Goal: Check status: Check status

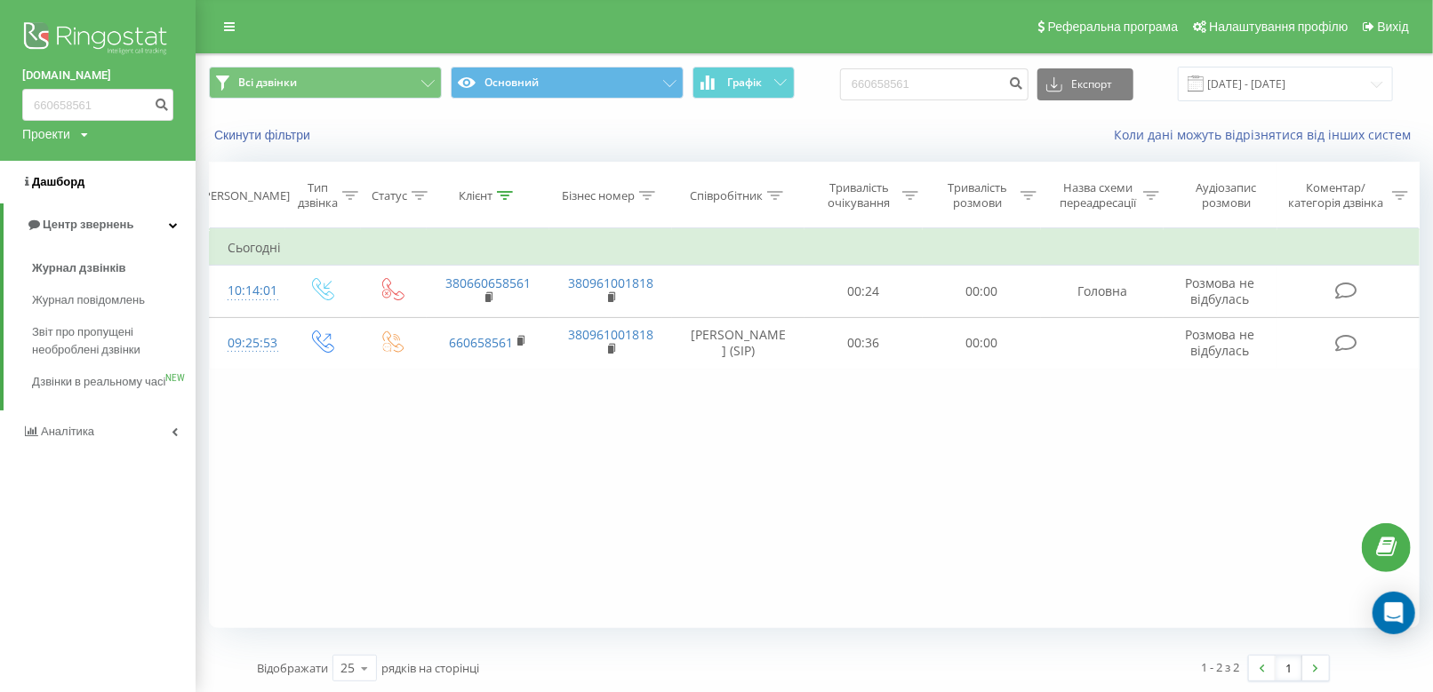
click at [73, 192] on link "Дашборд" at bounding box center [98, 182] width 196 height 43
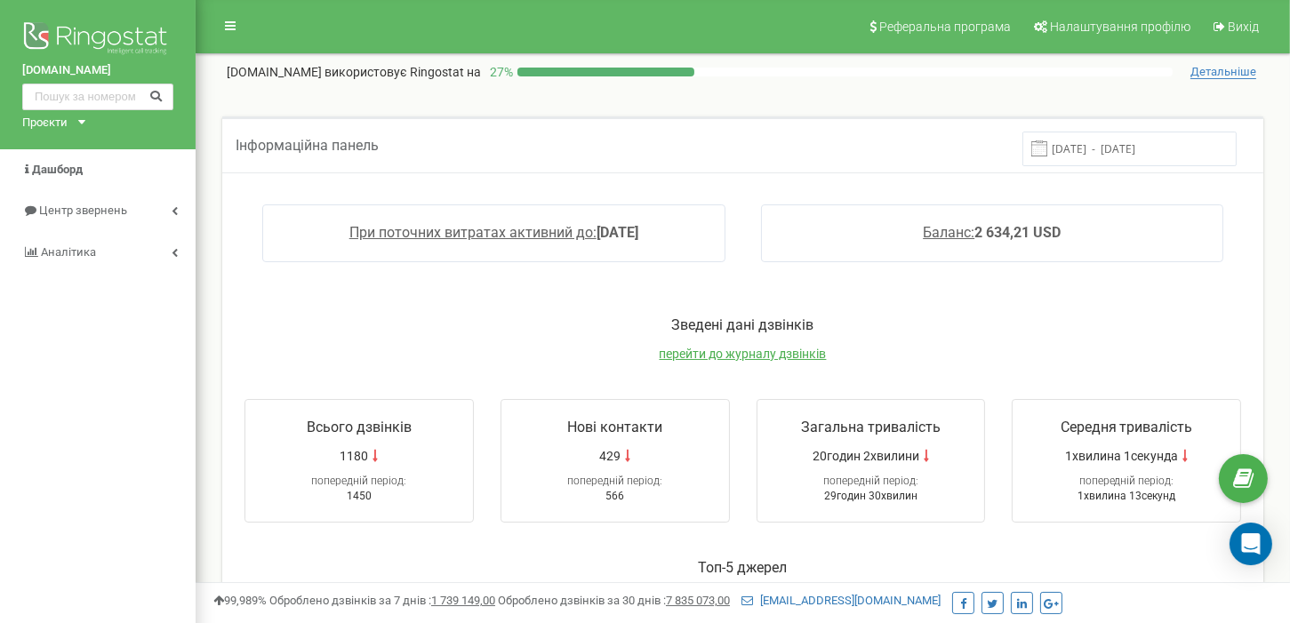
click at [1086, 149] on input "12.09.2025 - 19.09.2025" at bounding box center [1129, 149] width 214 height 35
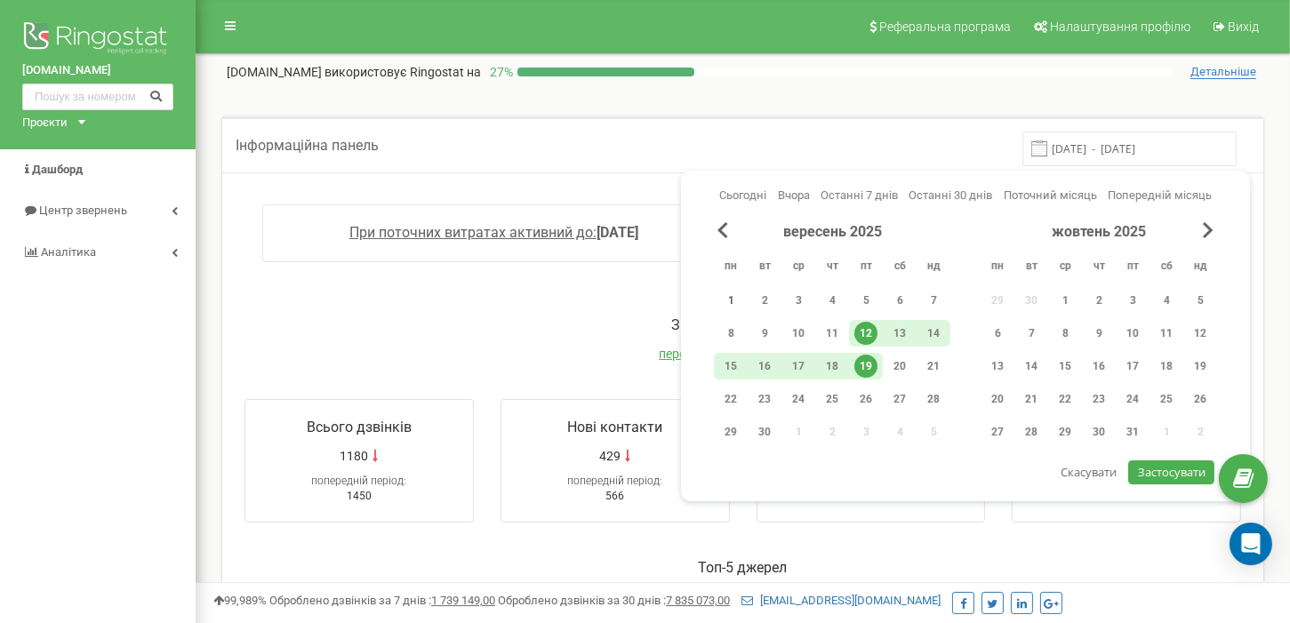
click at [726, 295] on div "1" at bounding box center [730, 300] width 23 height 23
drag, startPoint x: 874, startPoint y: 366, endPoint x: 899, endPoint y: 381, distance: 29.1
click at [873, 366] on div "19" at bounding box center [865, 366] width 23 height 23
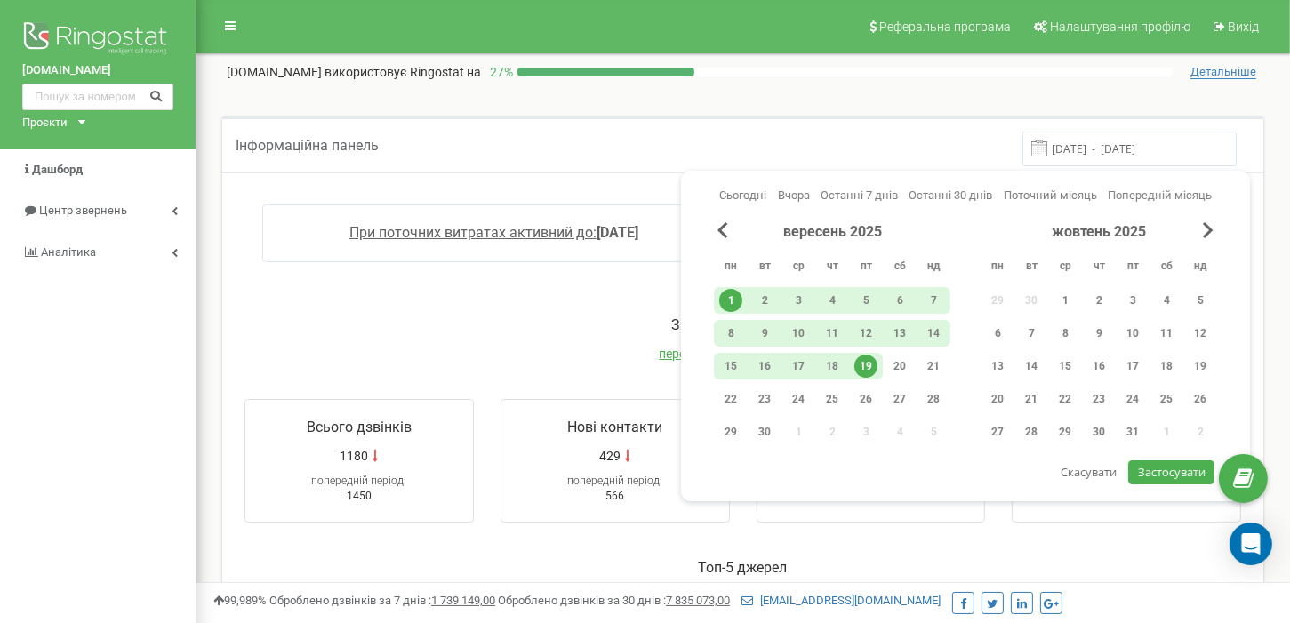
click at [1142, 464] on span "Застосувати" at bounding box center [1172, 472] width 68 height 16
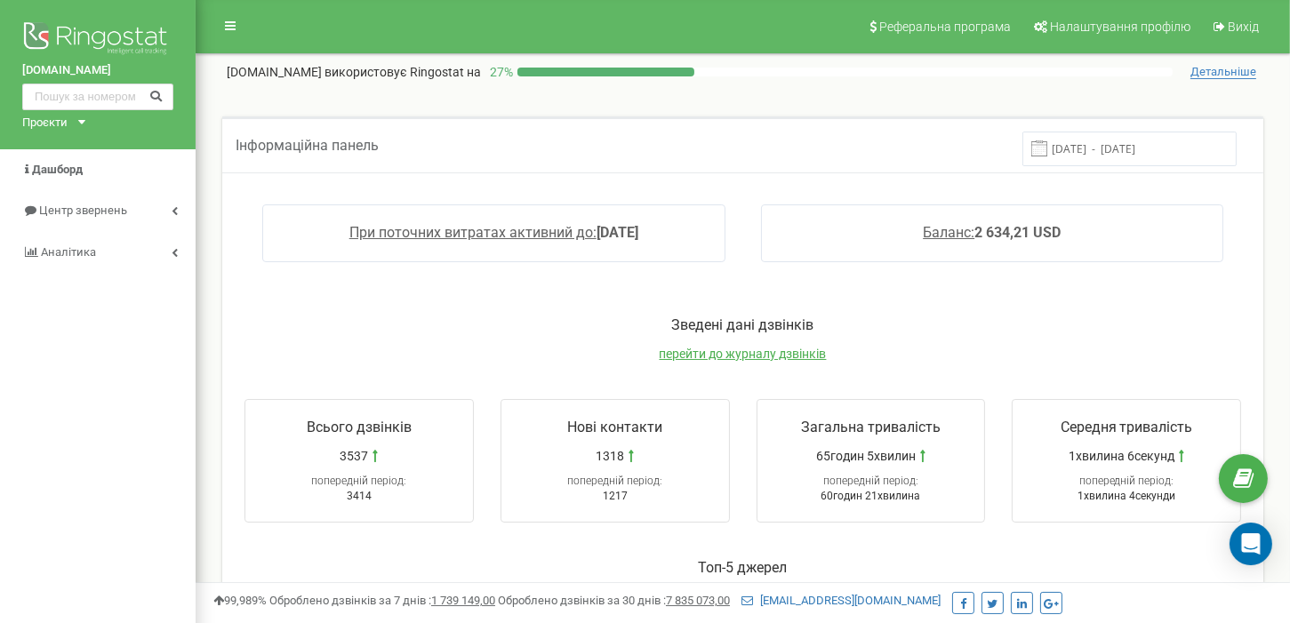
click at [1095, 162] on input "01.09.2025 - 19.09.2025" at bounding box center [1129, 149] width 214 height 35
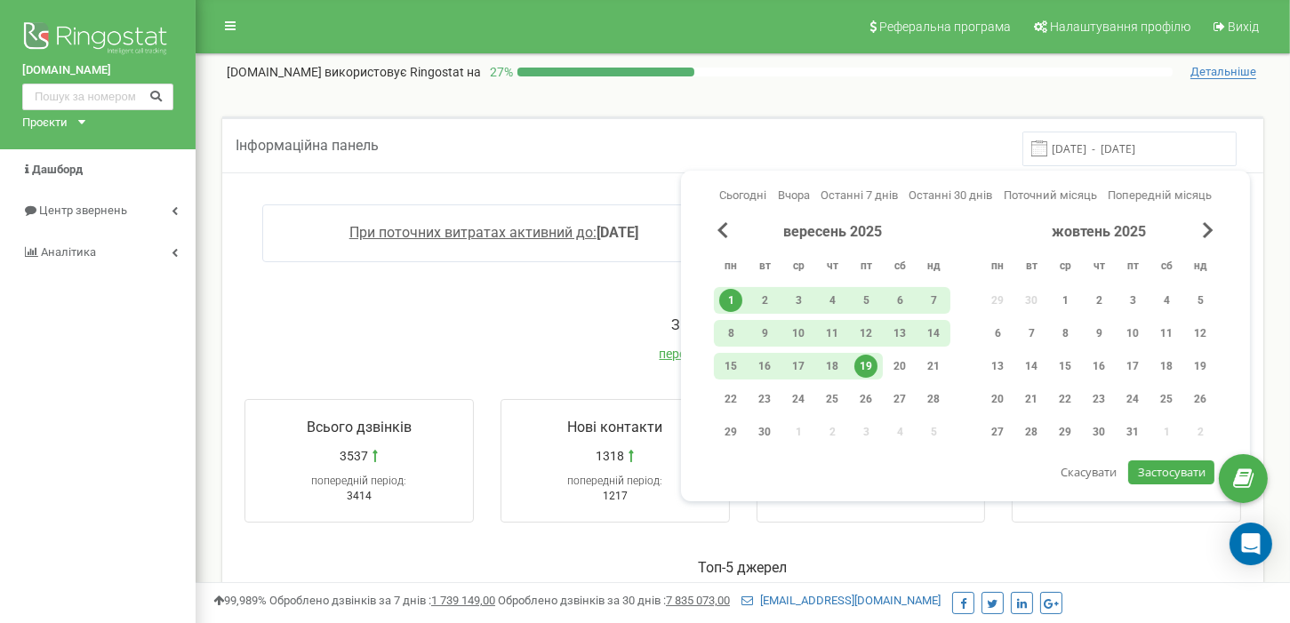
click at [876, 356] on div "19" at bounding box center [866, 366] width 34 height 27
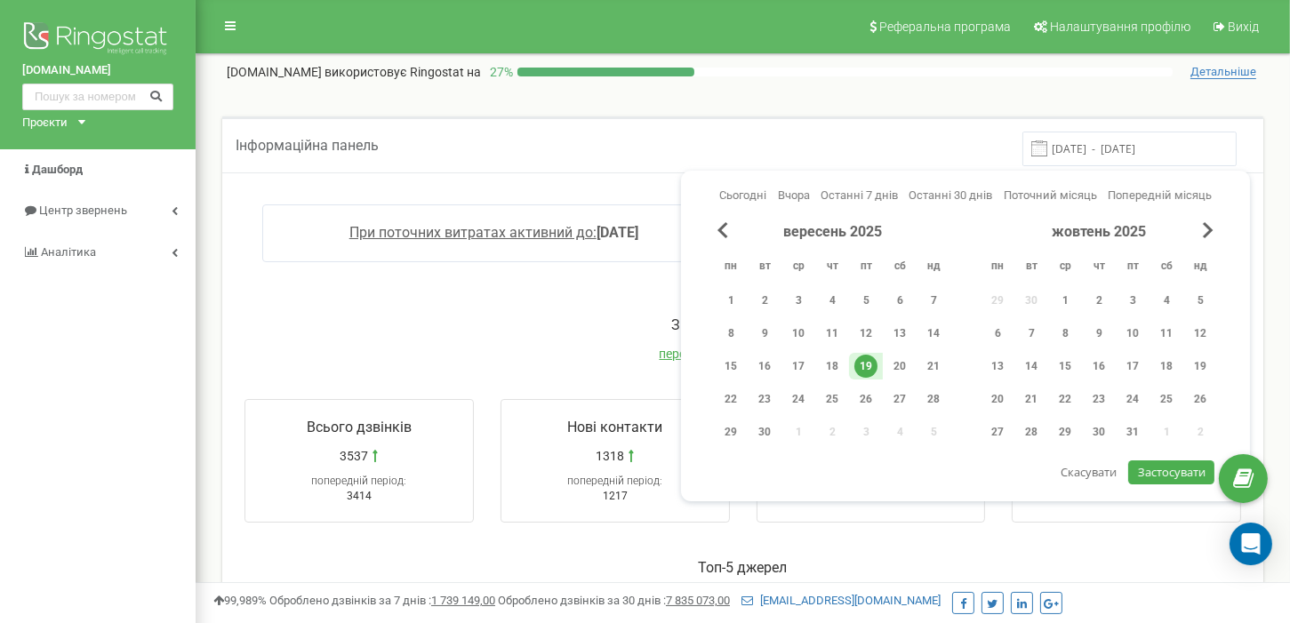
click at [1166, 459] on div "вересень 2025 пн вт ср чт пт сб нд 1 2 3 4 5 6 7 8 9 10 11 12 13 14 15 16 17 18…" at bounding box center [965, 341] width 503 height 239
click at [1166, 461] on button "Застосувати" at bounding box center [1170, 472] width 85 height 24
type input "19.09.2025 - 19.09.2025"
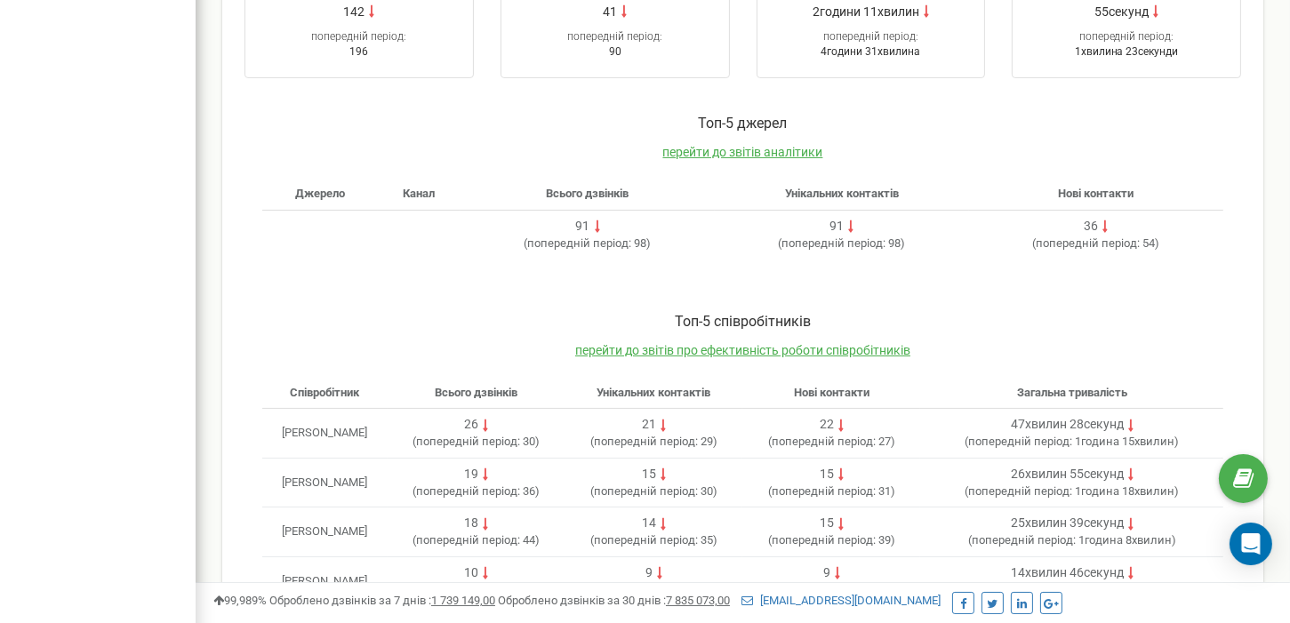
scroll to position [546, 0]
